Goal: Register for event/course

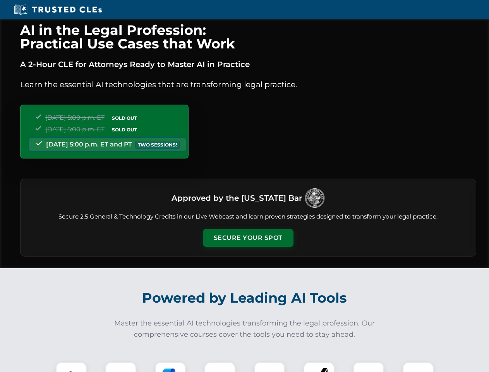
click at [248, 238] on button "Secure Your Spot" at bounding box center [248, 238] width 91 height 18
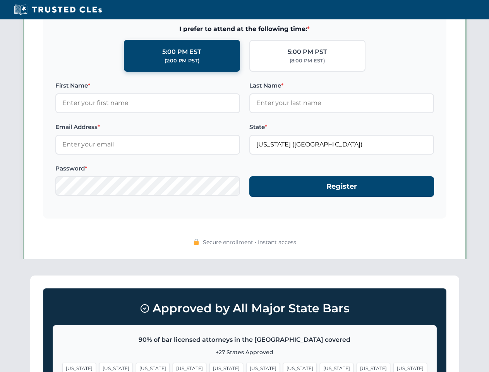
click at [357, 367] on span "[US_STATE]" at bounding box center [374, 367] width 34 height 11
